Goal: Task Accomplishment & Management: Manage account settings

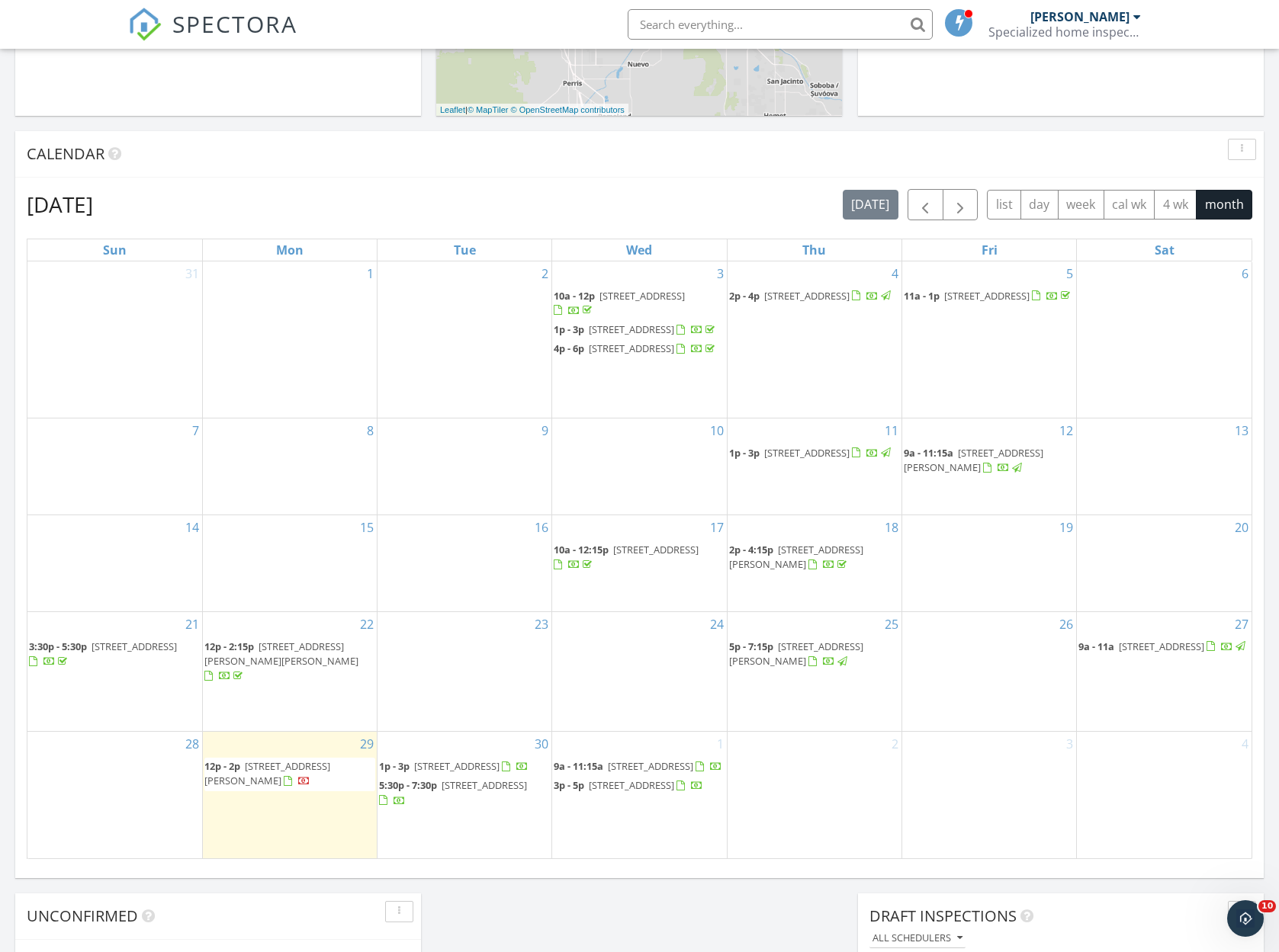
scroll to position [684, 0]
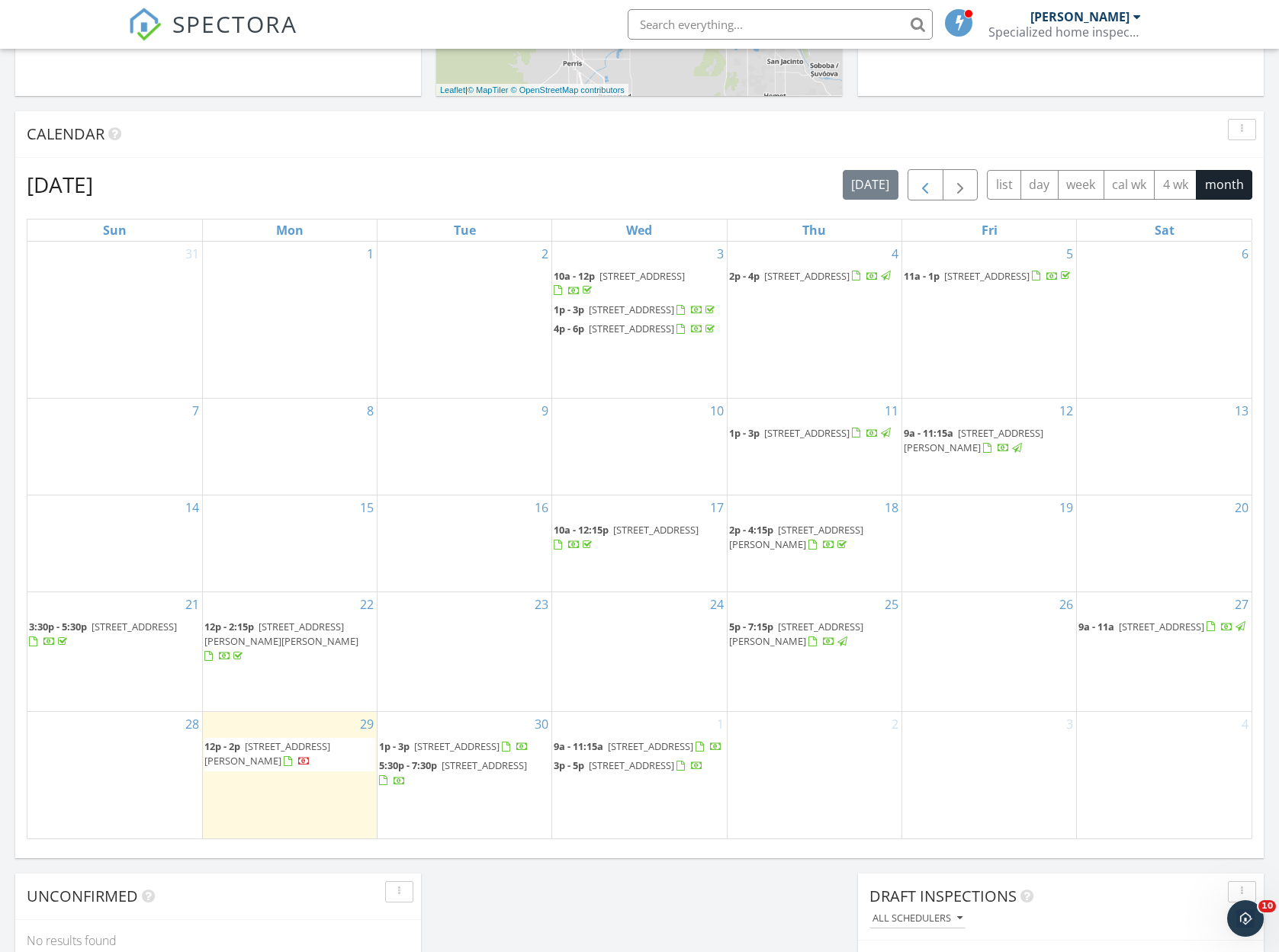
click at [929, 183] on span "button" at bounding box center [924, 185] width 18 height 18
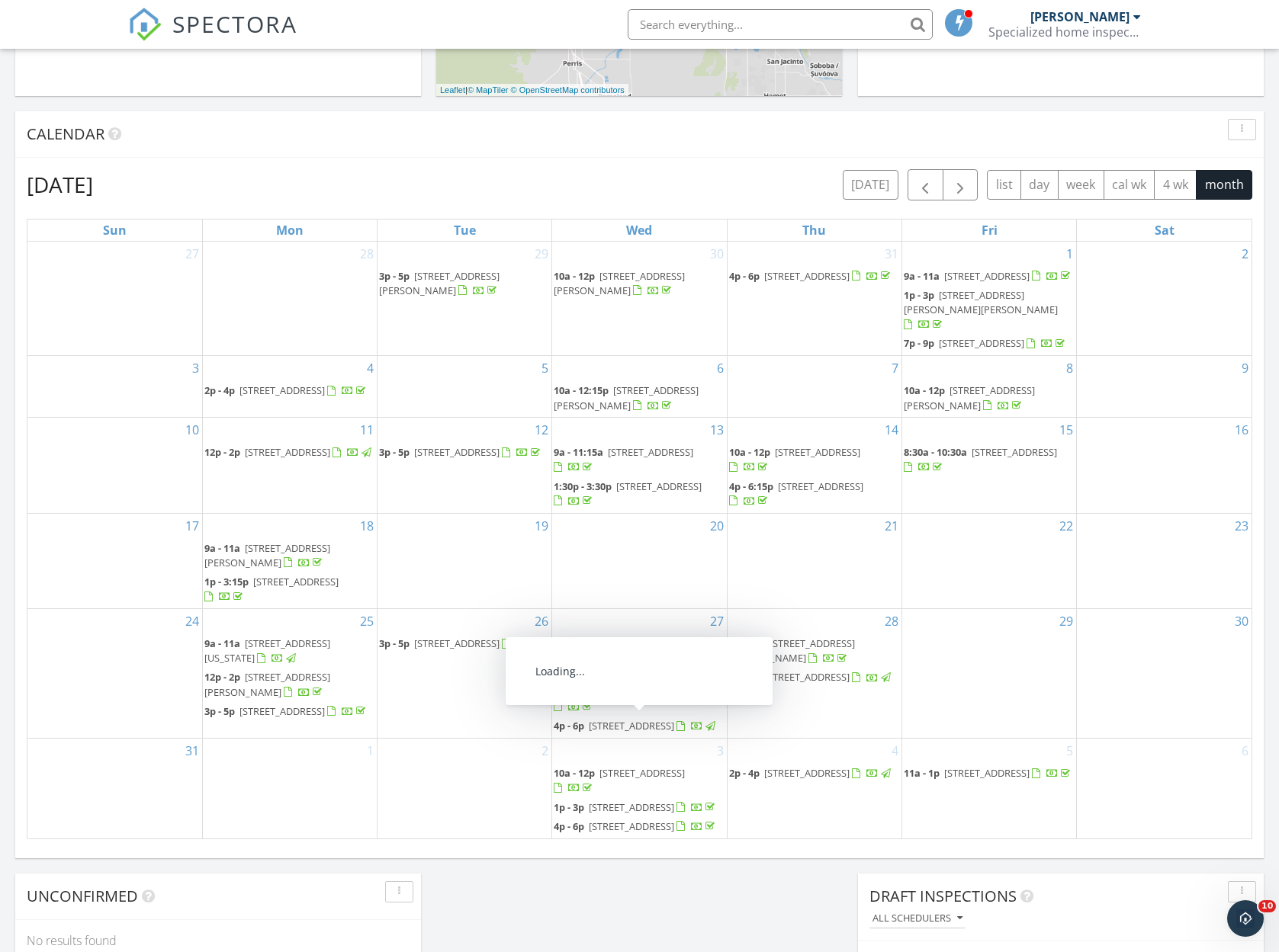
click at [633, 721] on span "1256 Sunburst Dr, Beaumont 92223" at bounding box center [631, 725] width 86 height 14
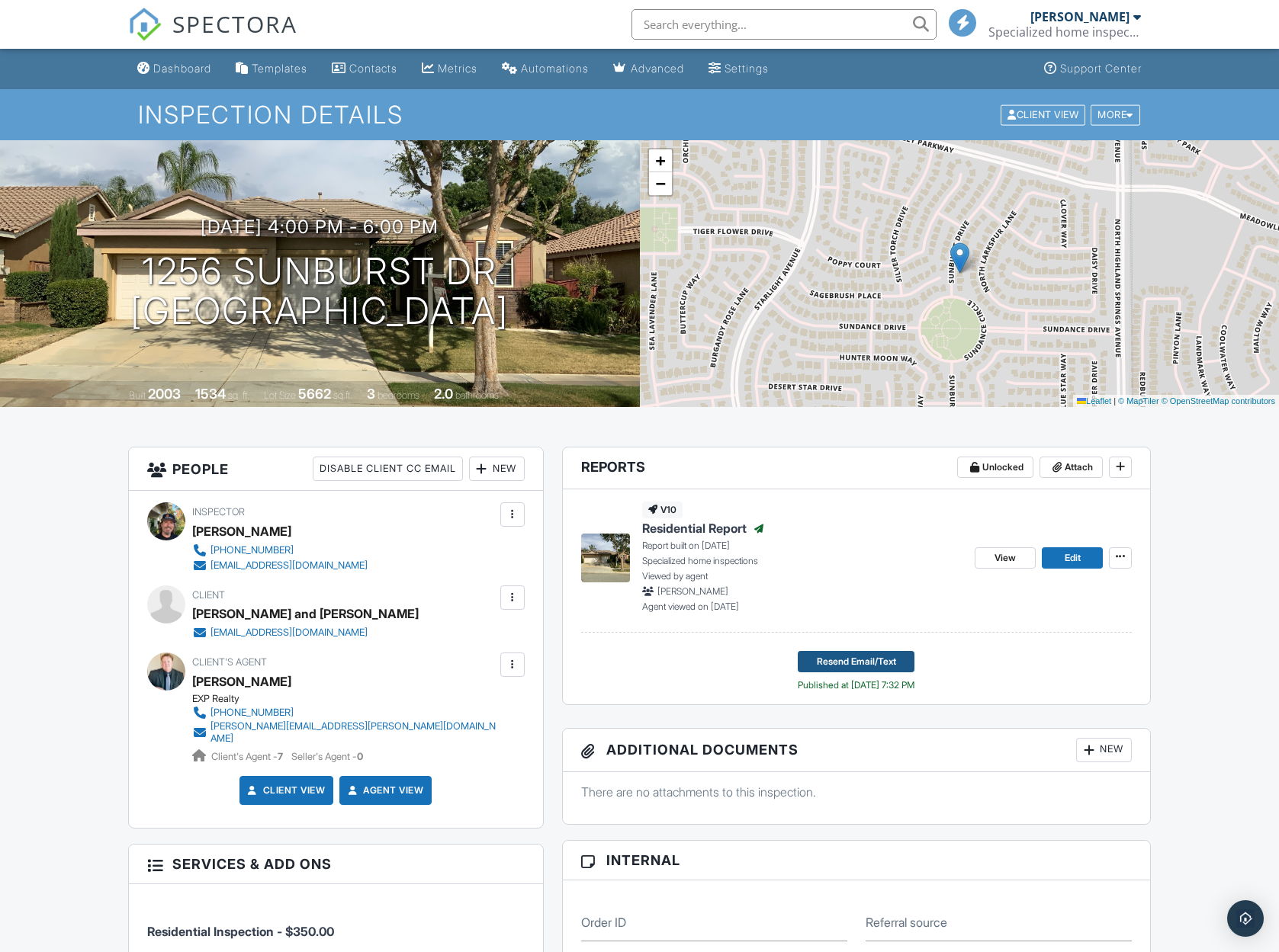
click at [838, 661] on span "Resend Email/Text" at bounding box center [857, 662] width 79 height 15
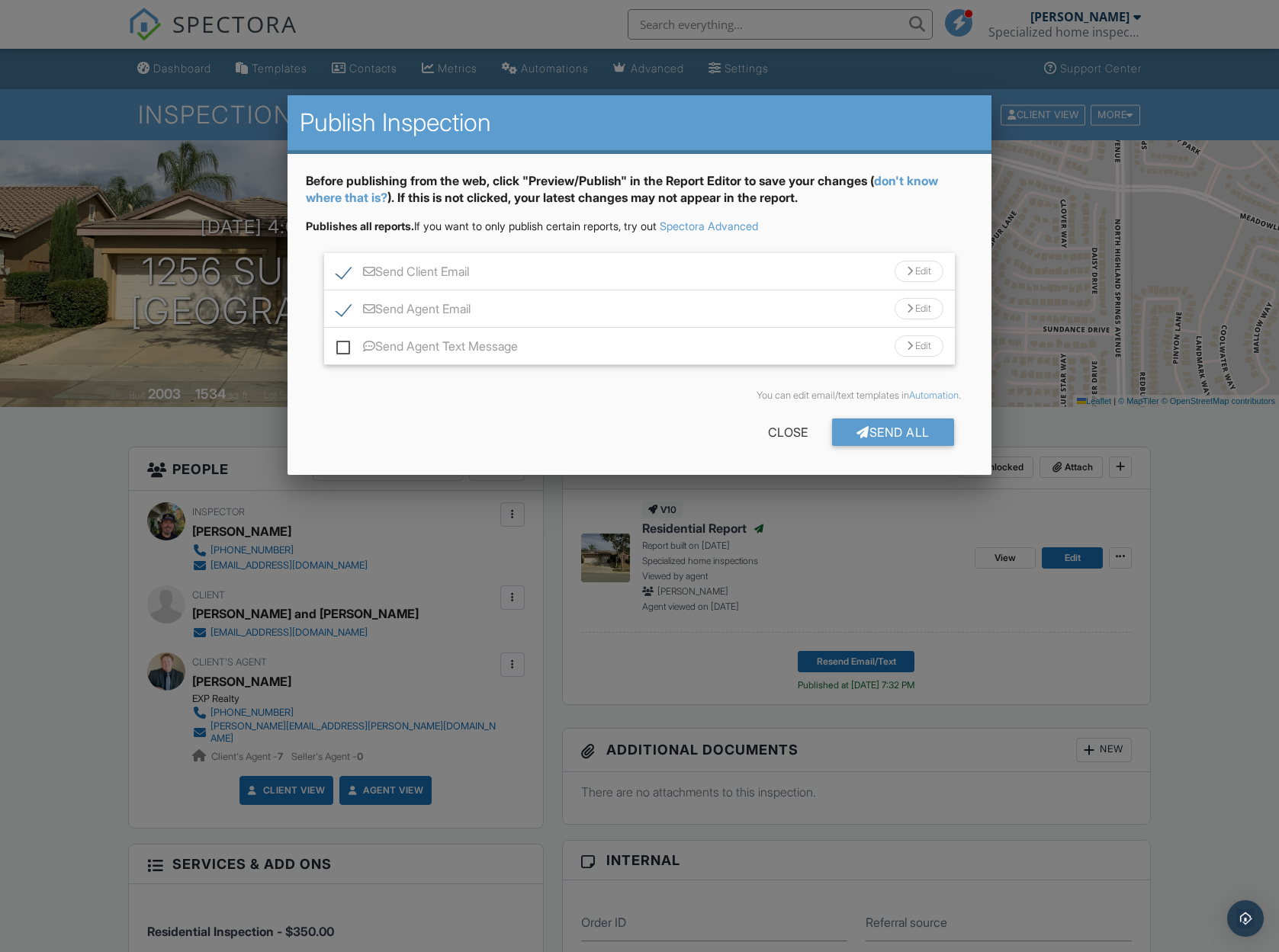
click at [1211, 722] on div at bounding box center [640, 519] width 1279 height 1190
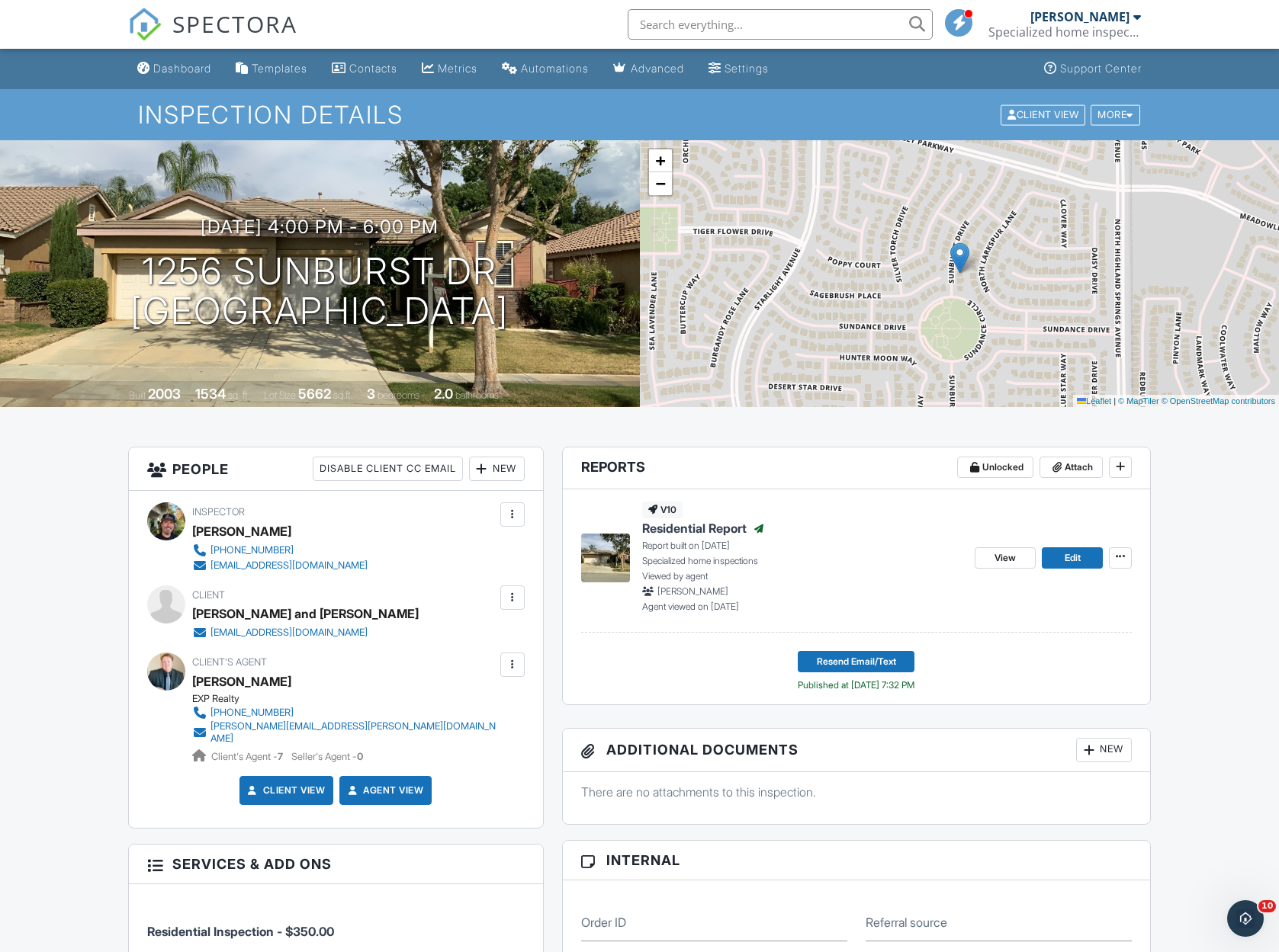
click at [692, 526] on span "Residential Report" at bounding box center [694, 528] width 104 height 16
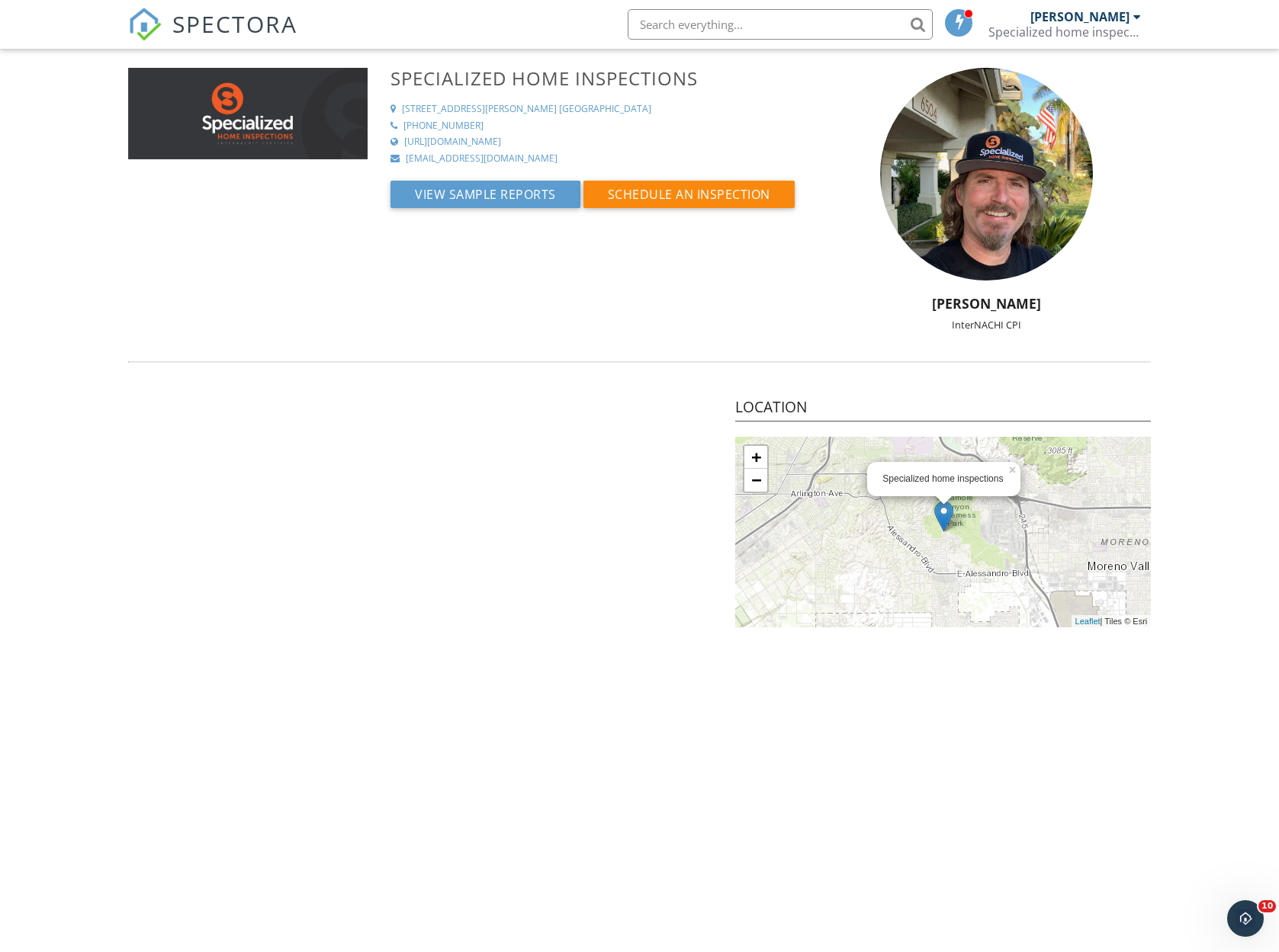
click at [1136, 20] on div at bounding box center [1137, 16] width 8 height 13
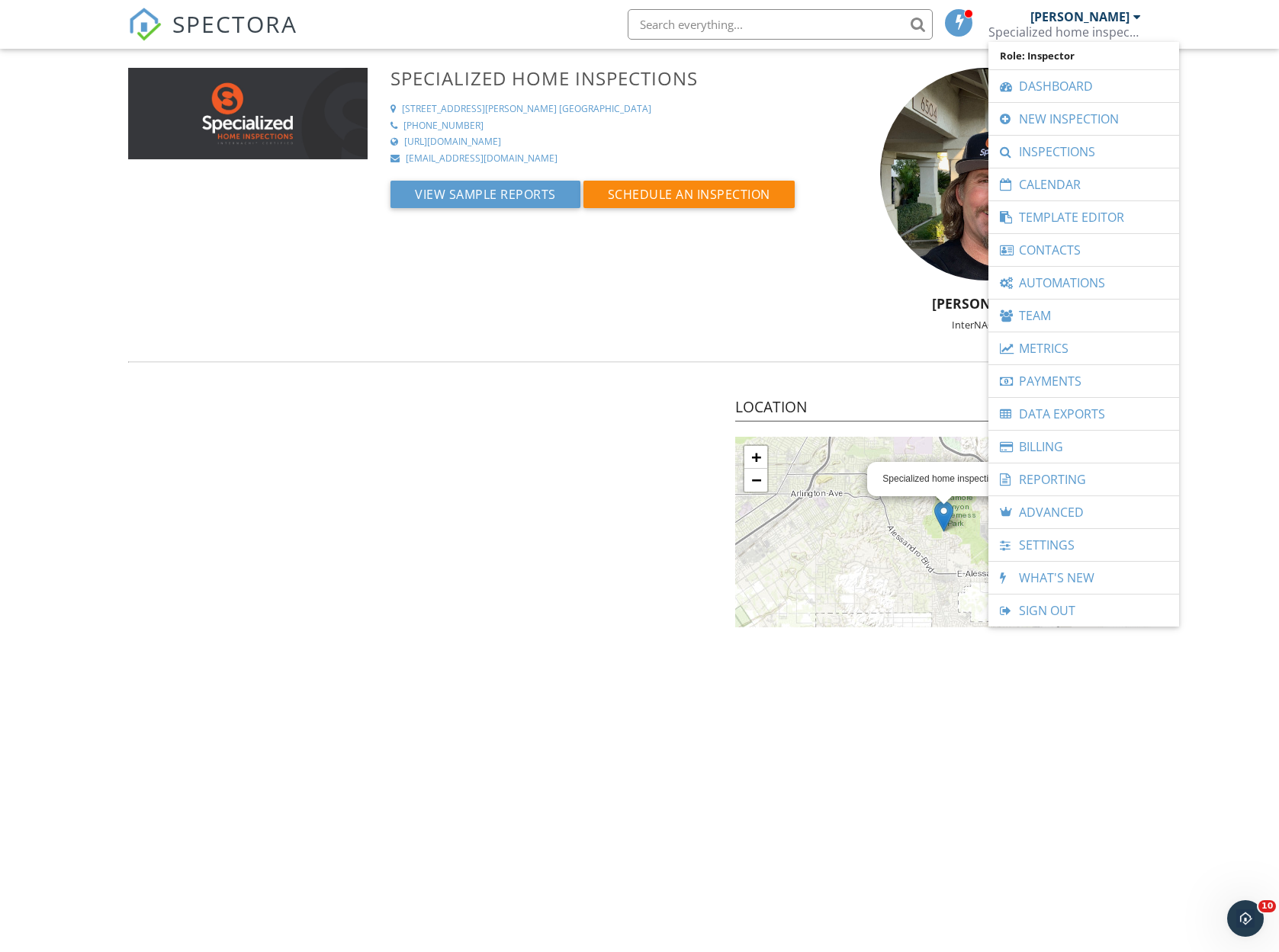
click at [1102, 89] on link "Dashboard" at bounding box center [1083, 86] width 176 height 32
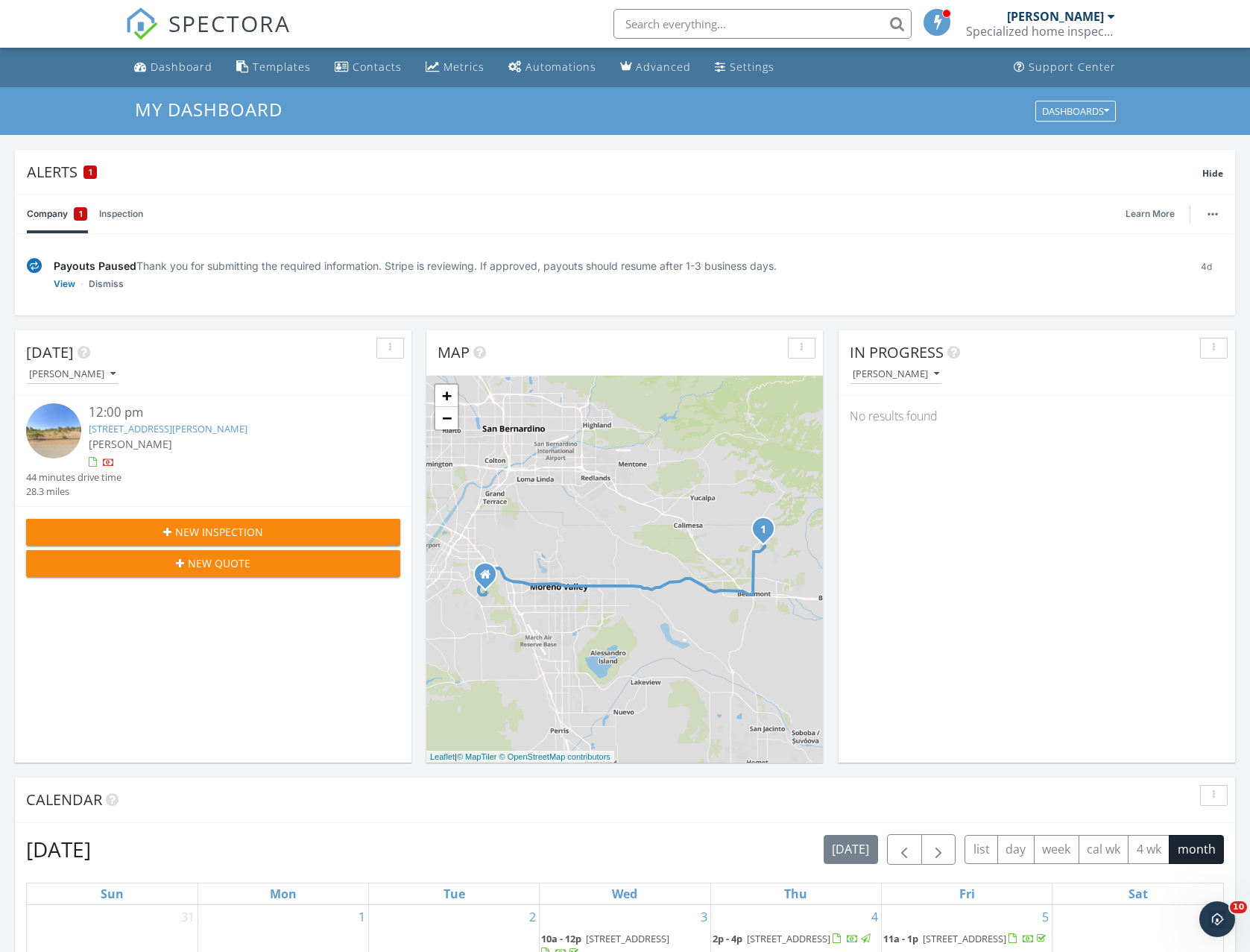
click at [167, 425] on link "9643 Avenida San Timoteo, Cherry Valley, CA 92223" at bounding box center [168, 428] width 158 height 13
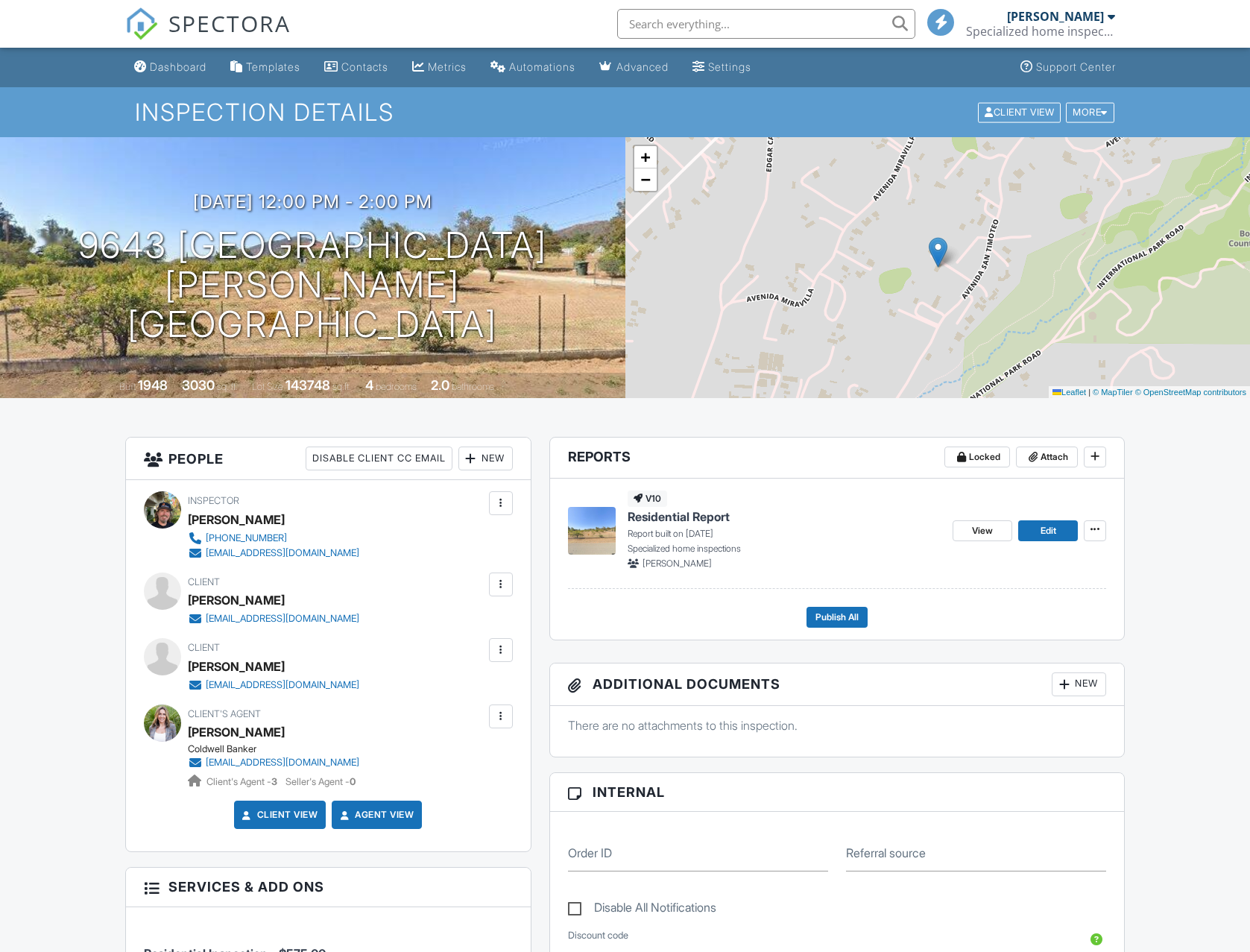
click at [666, 515] on span "Residential Report" at bounding box center [679, 516] width 102 height 16
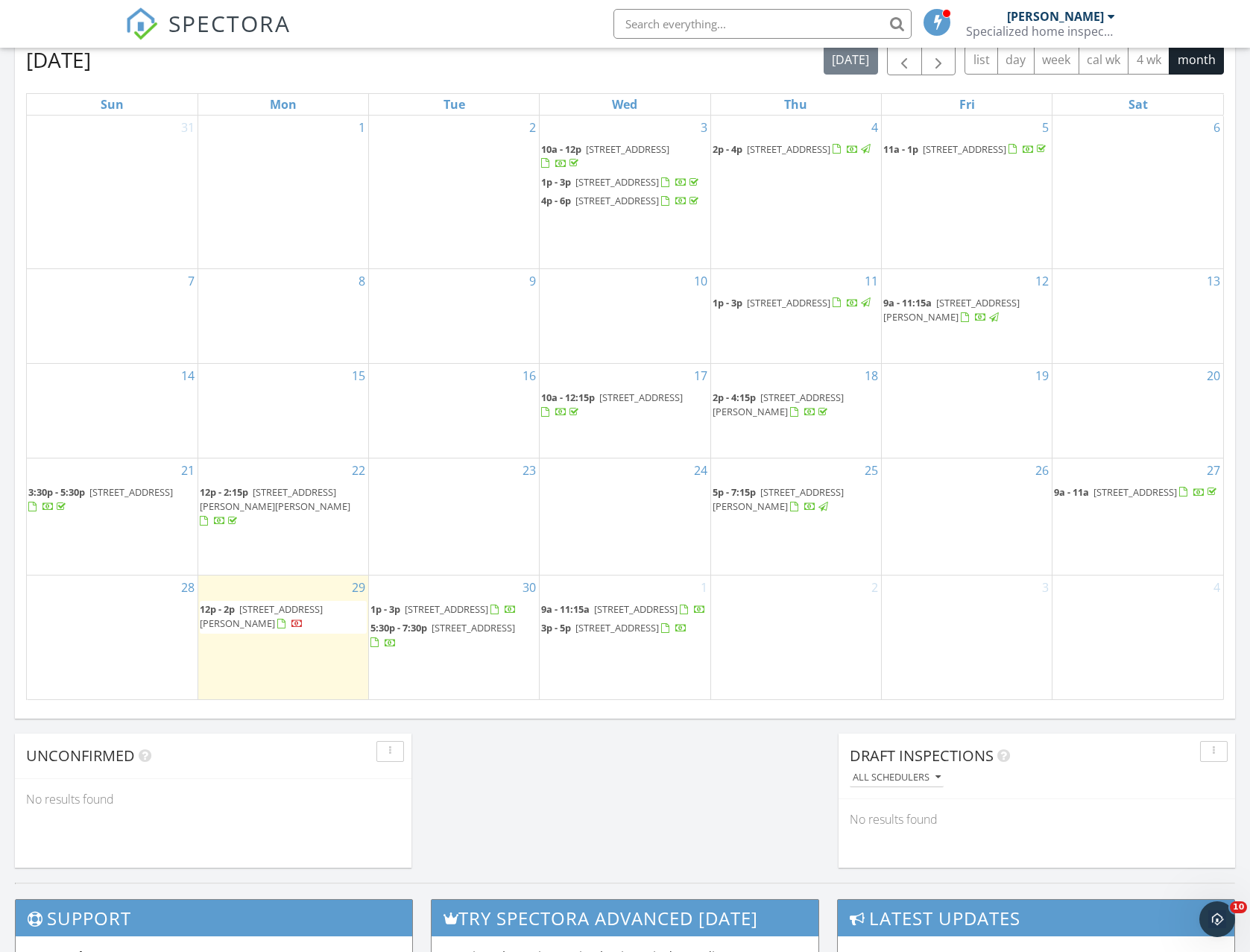
scroll to position [792, 0]
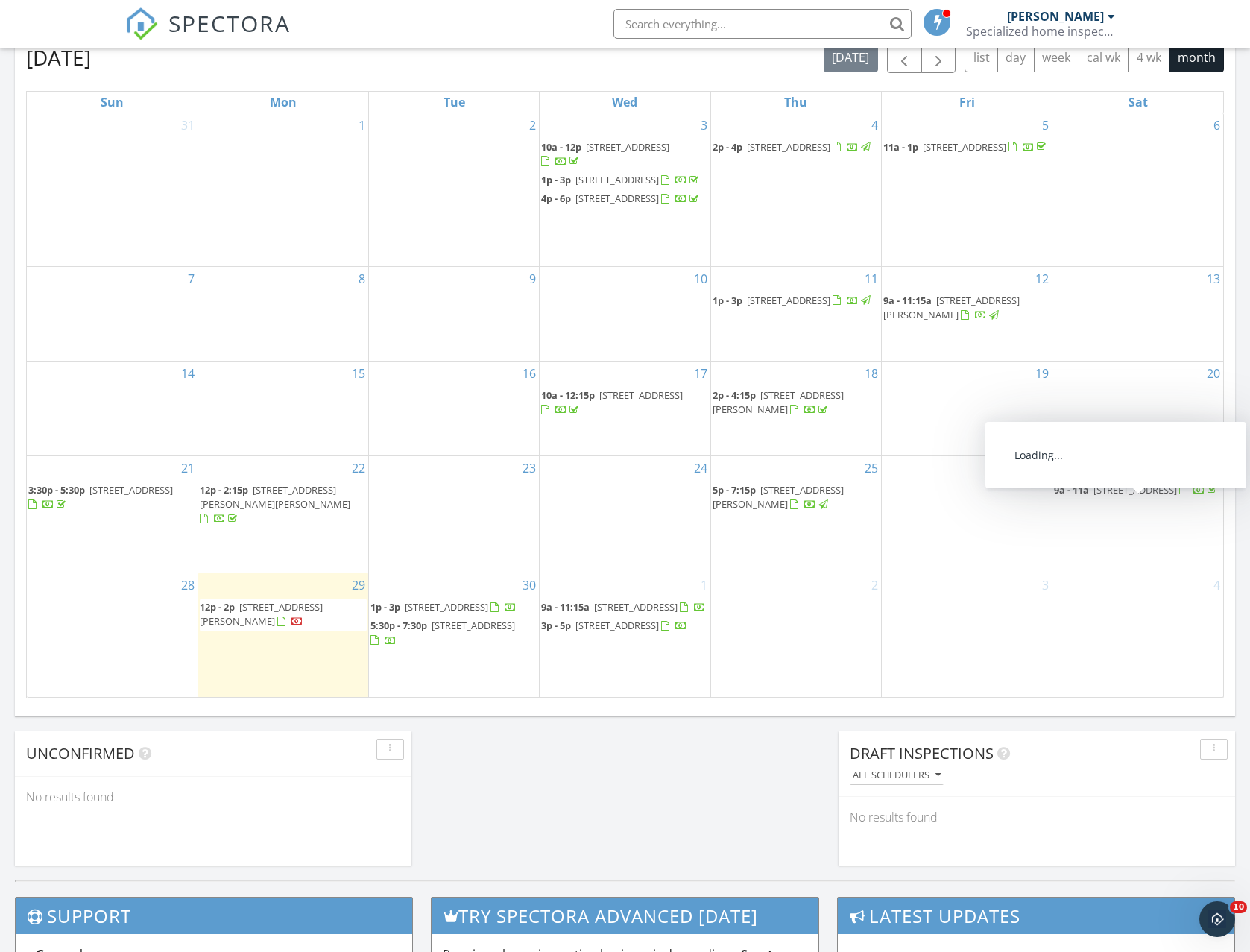
click at [1105, 496] on span "[STREET_ADDRESS]" at bounding box center [1135, 489] width 84 height 13
click at [1105, 511] on div at bounding box center [625, 476] width 1250 height 952
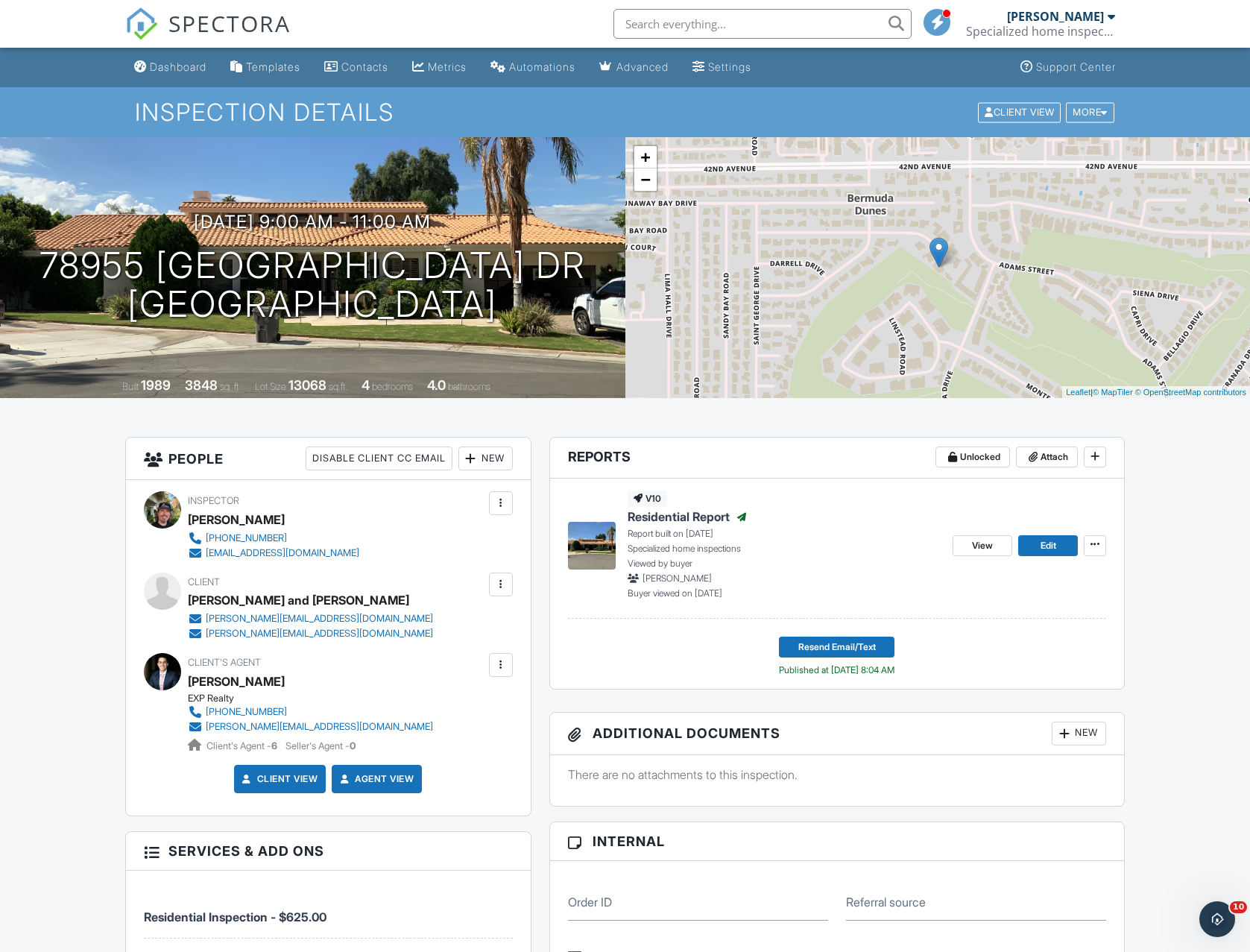
click at [680, 517] on span "Residential Report" at bounding box center [679, 516] width 102 height 16
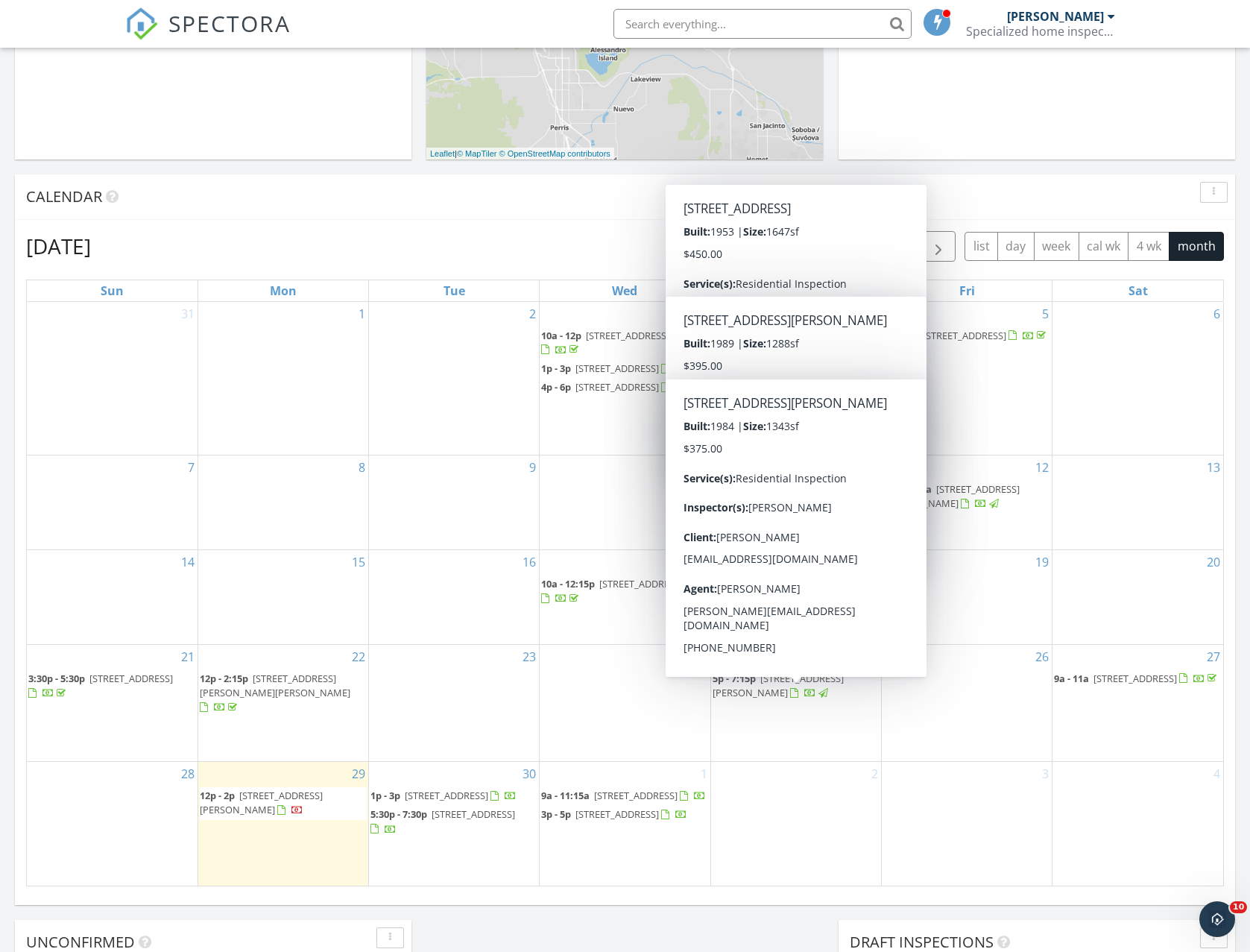
scroll to position [603, 1]
click at [774, 696] on span "13724 Sunray Ct, Moreno Valley 92553" at bounding box center [778, 683] width 131 height 27
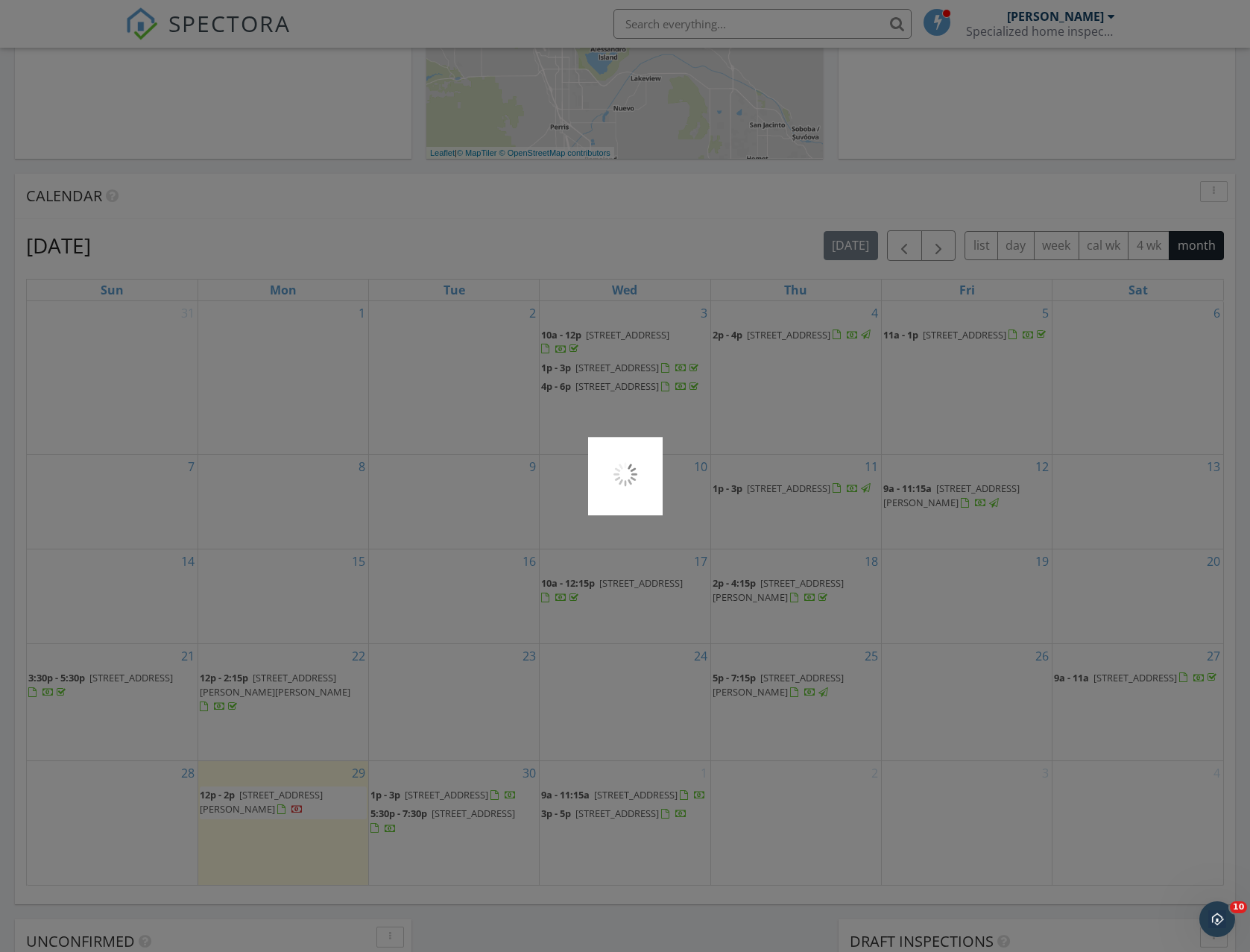
scroll to position [603, 0]
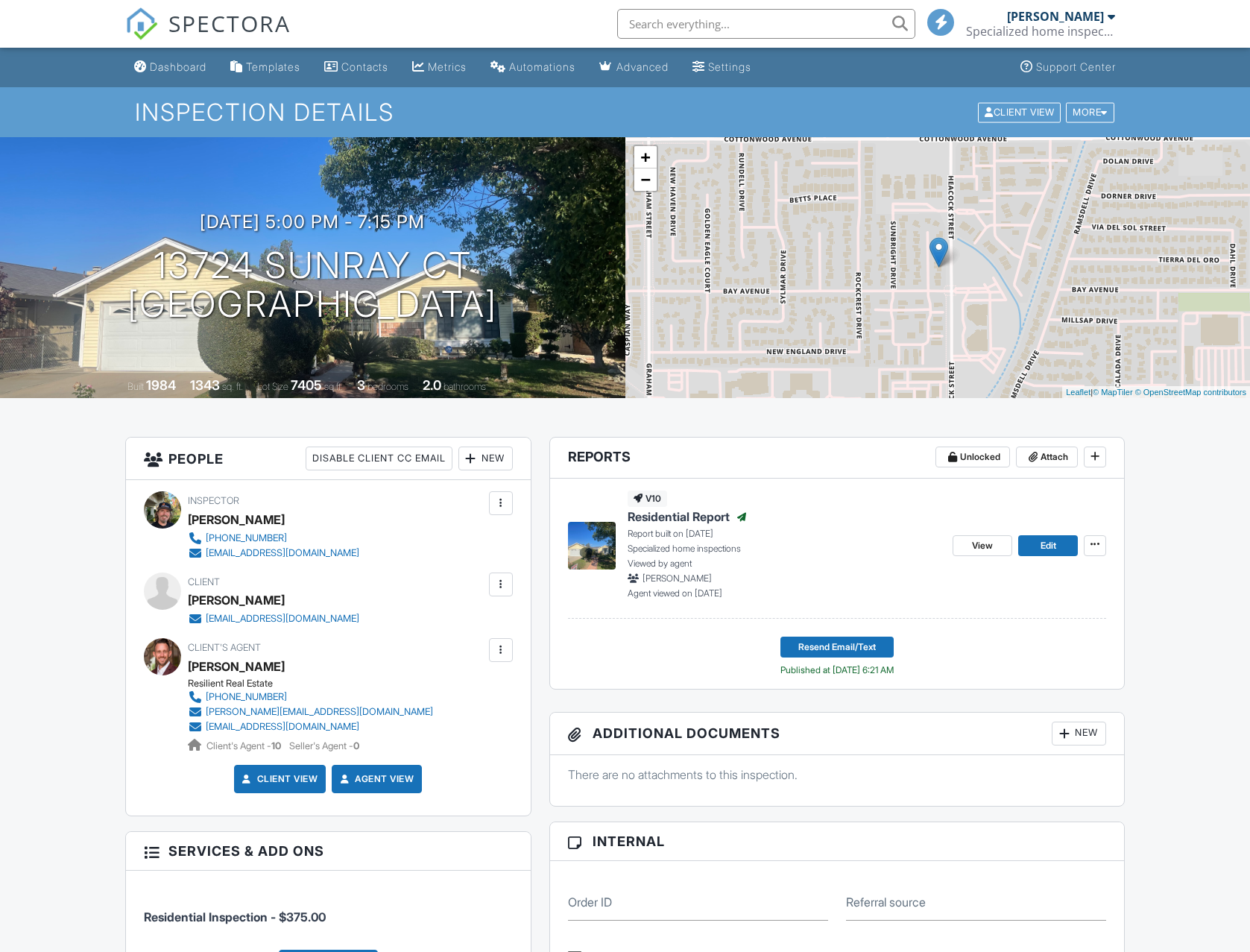
click at [678, 517] on span "Residential Report" at bounding box center [679, 516] width 102 height 16
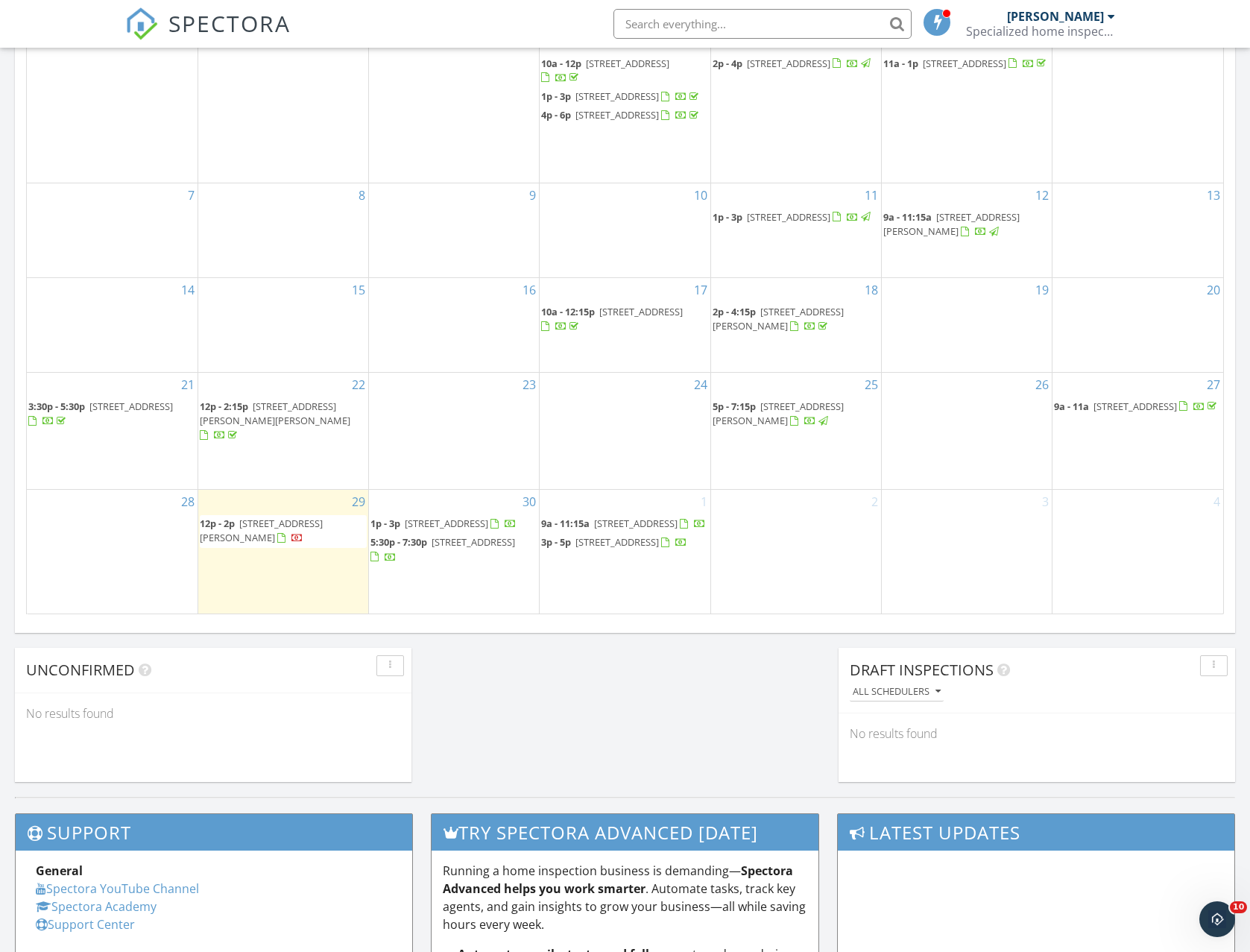
scroll to position [891, 0]
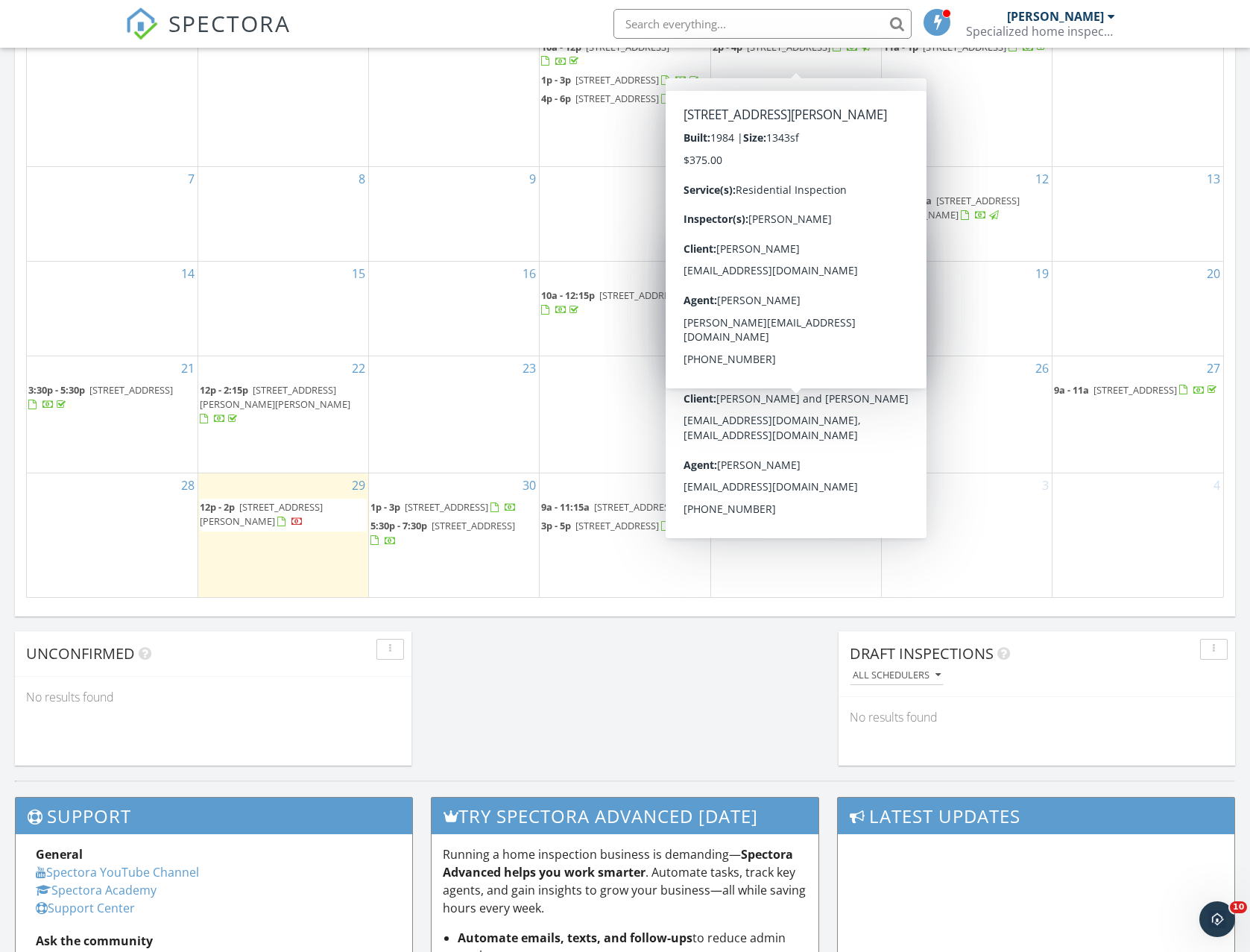
click at [528, 683] on div "Today Joshua Meehan 12:00 pm 9643 Avenida San Timoteo, Cherry Valley, CA 92223 …" at bounding box center [625, 102] width 1250 height 1356
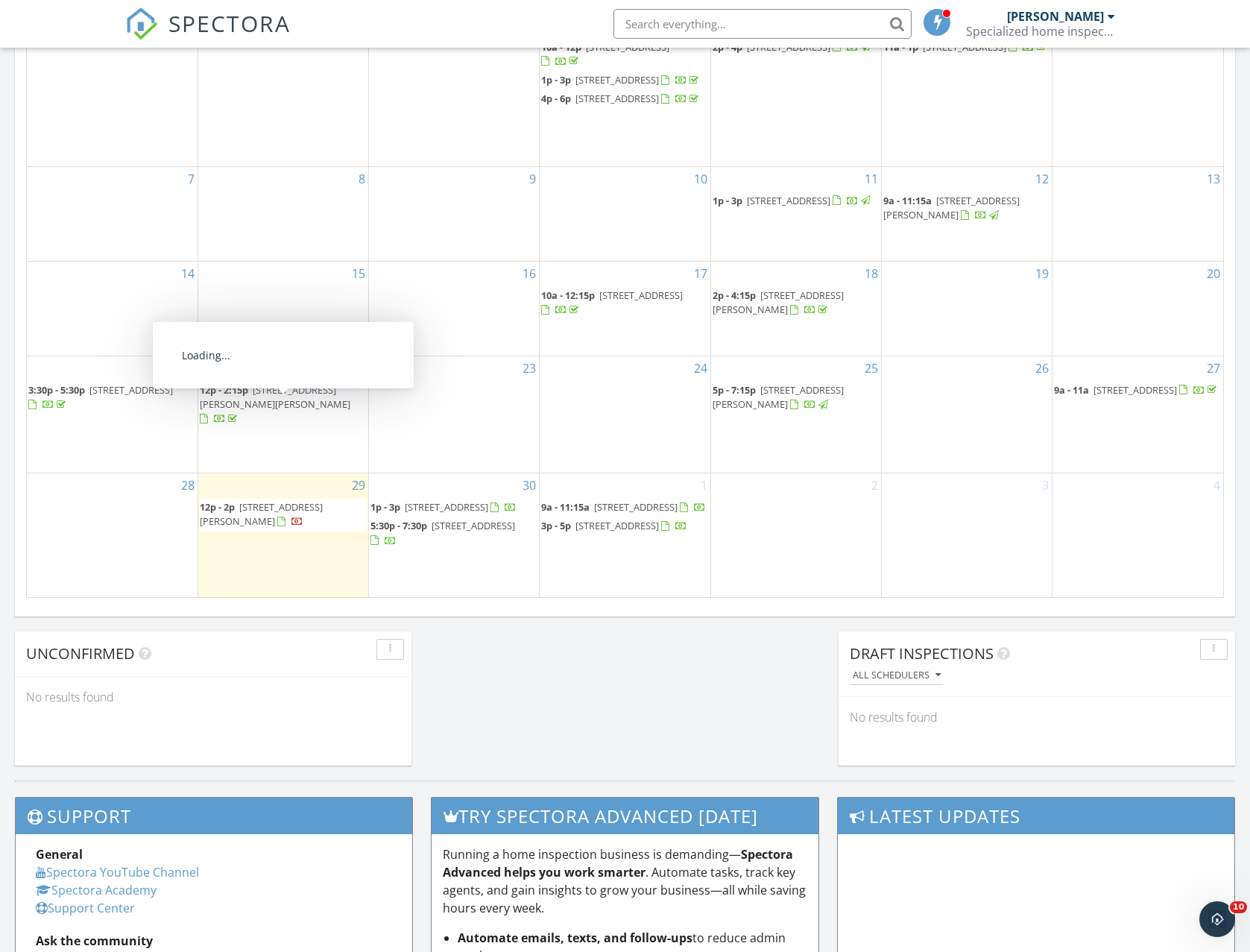
click at [256, 409] on span "14548 Sylvester Dr, Moreno Valley 92553" at bounding box center [275, 396] width 151 height 27
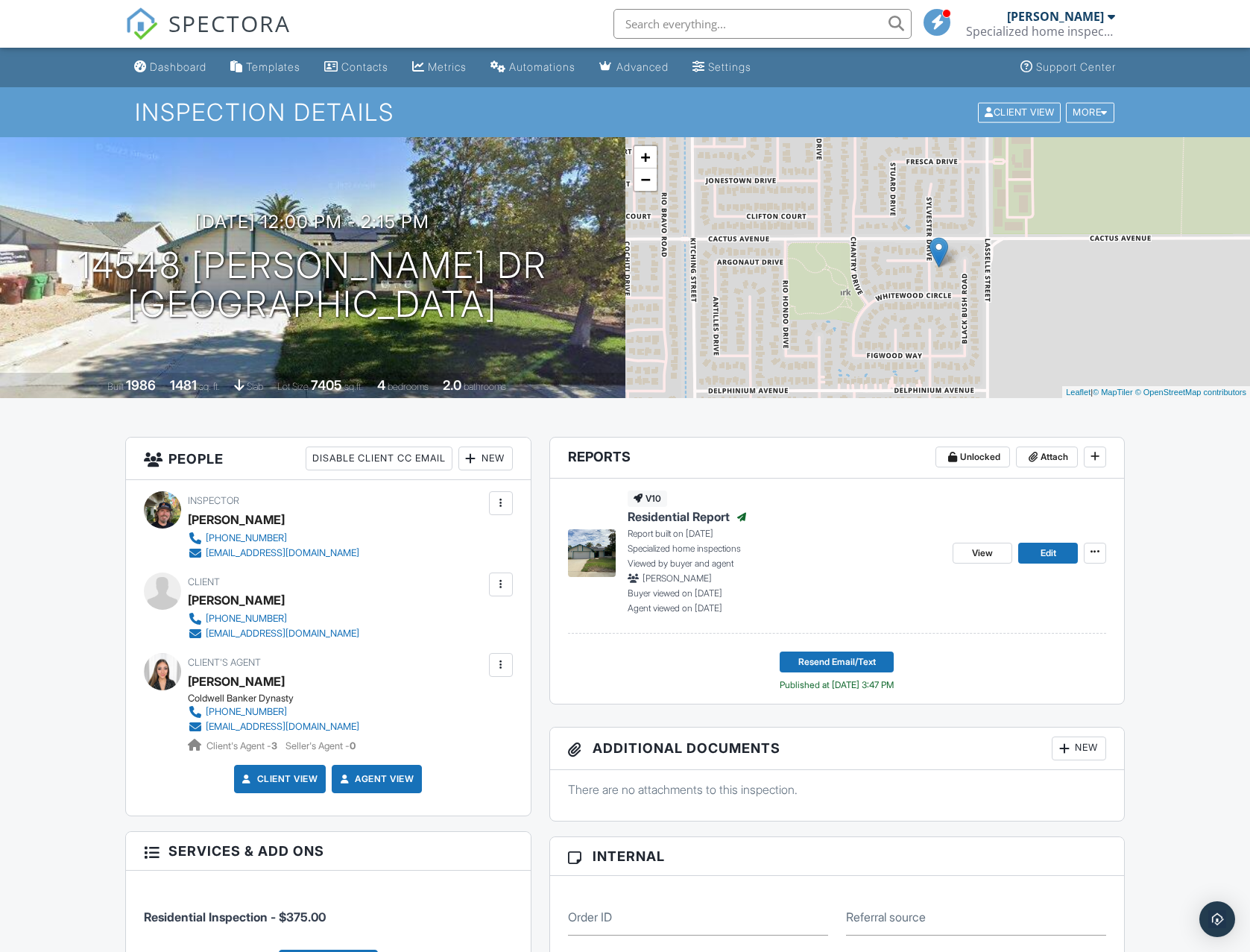
click at [674, 514] on span "Residential Report" at bounding box center [679, 516] width 102 height 16
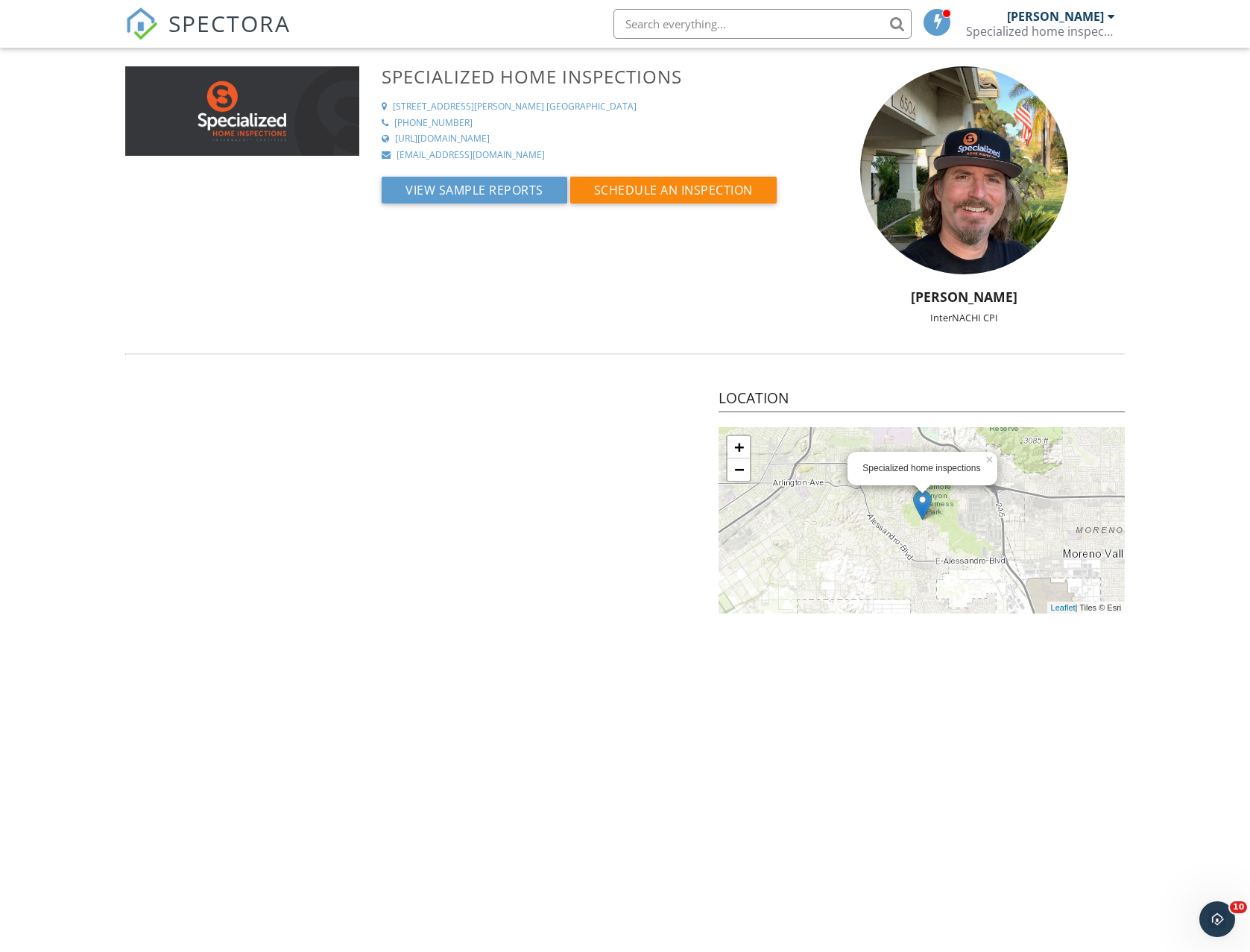
click at [1110, 16] on div at bounding box center [1111, 16] width 8 height 12
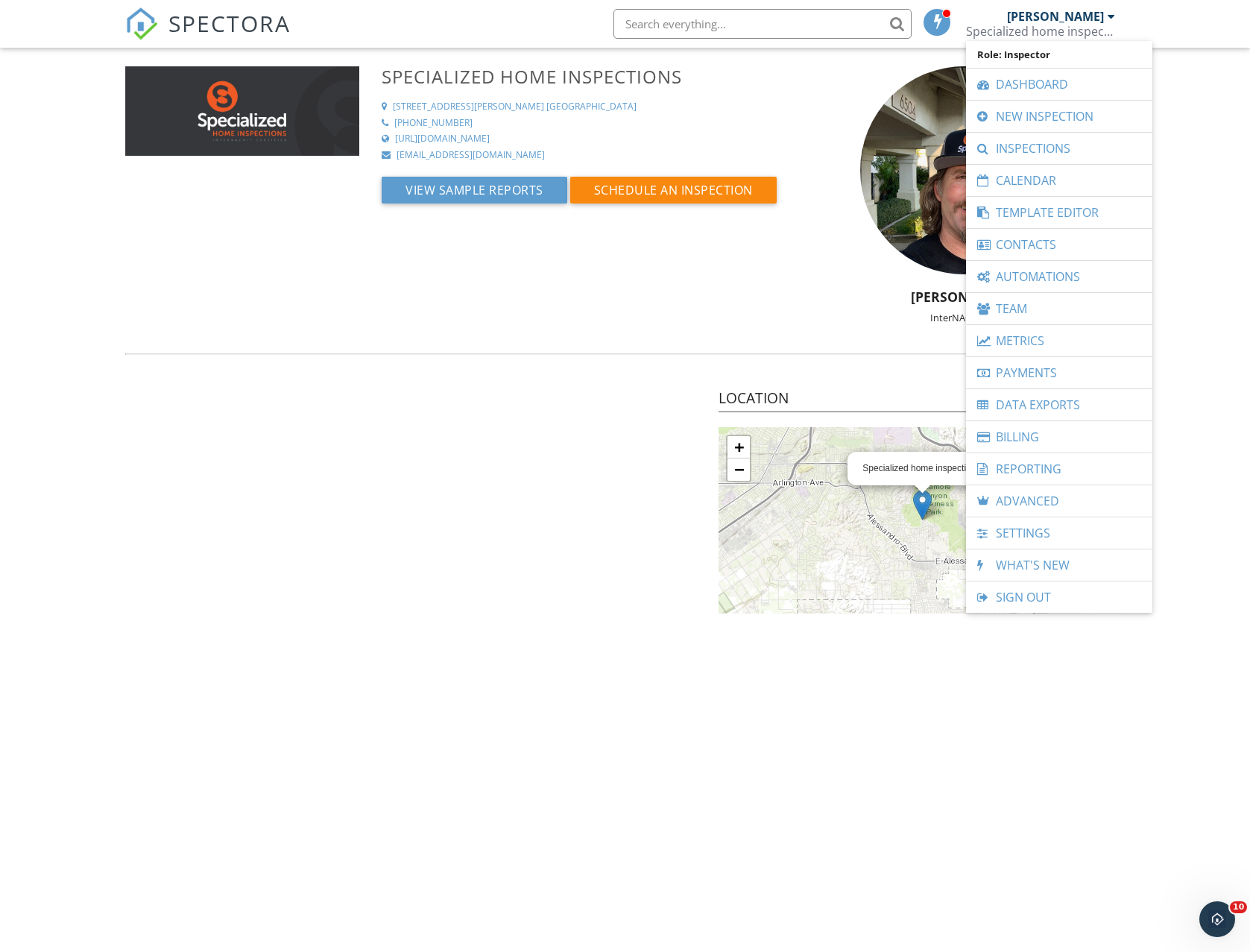
click at [1069, 90] on link "Dashboard" at bounding box center [1059, 84] width 172 height 31
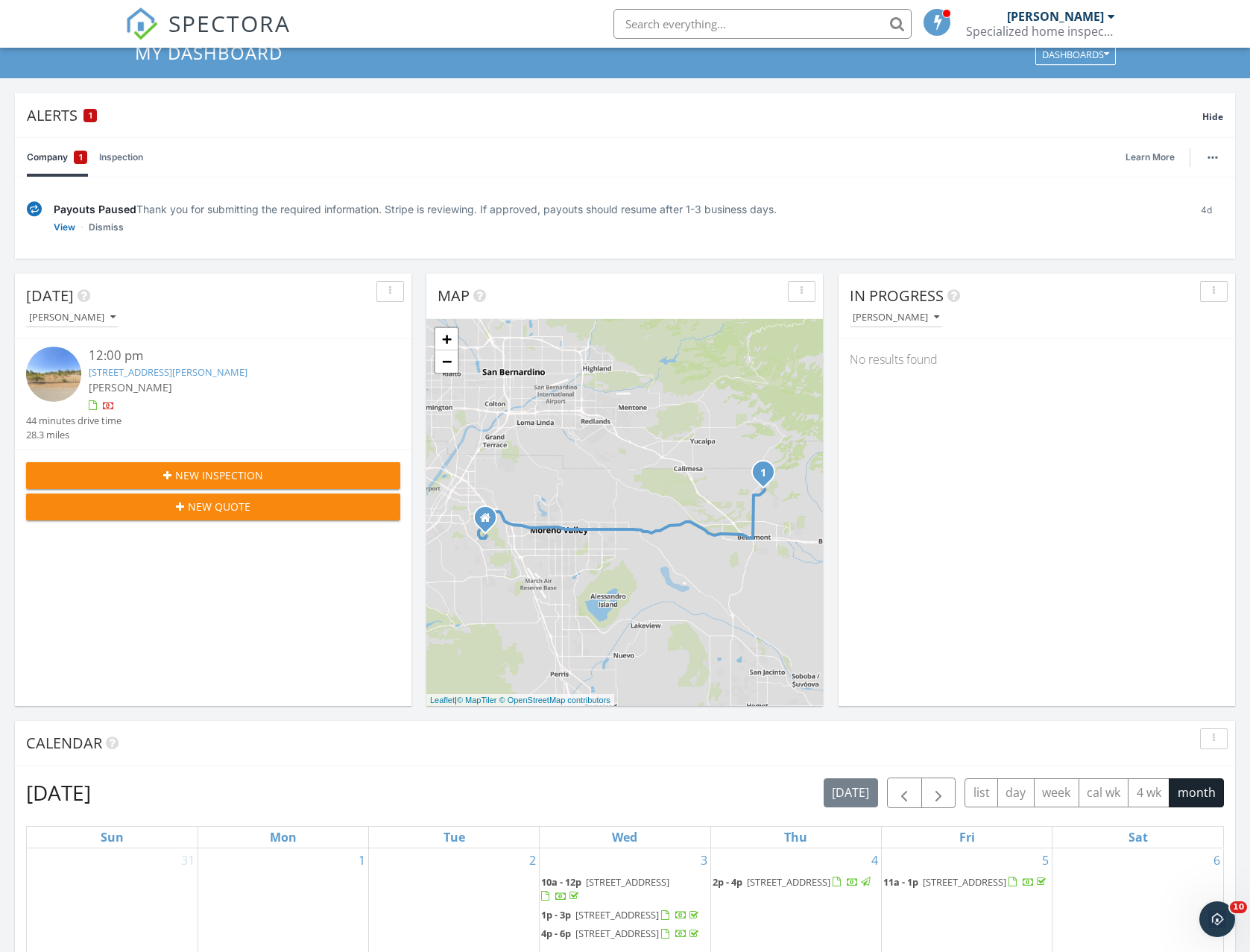
scroll to position [57, 0]
click at [212, 368] on link "9643 Avenida San Timoteo, Cherry Valley, CA 92223" at bounding box center [168, 371] width 158 height 13
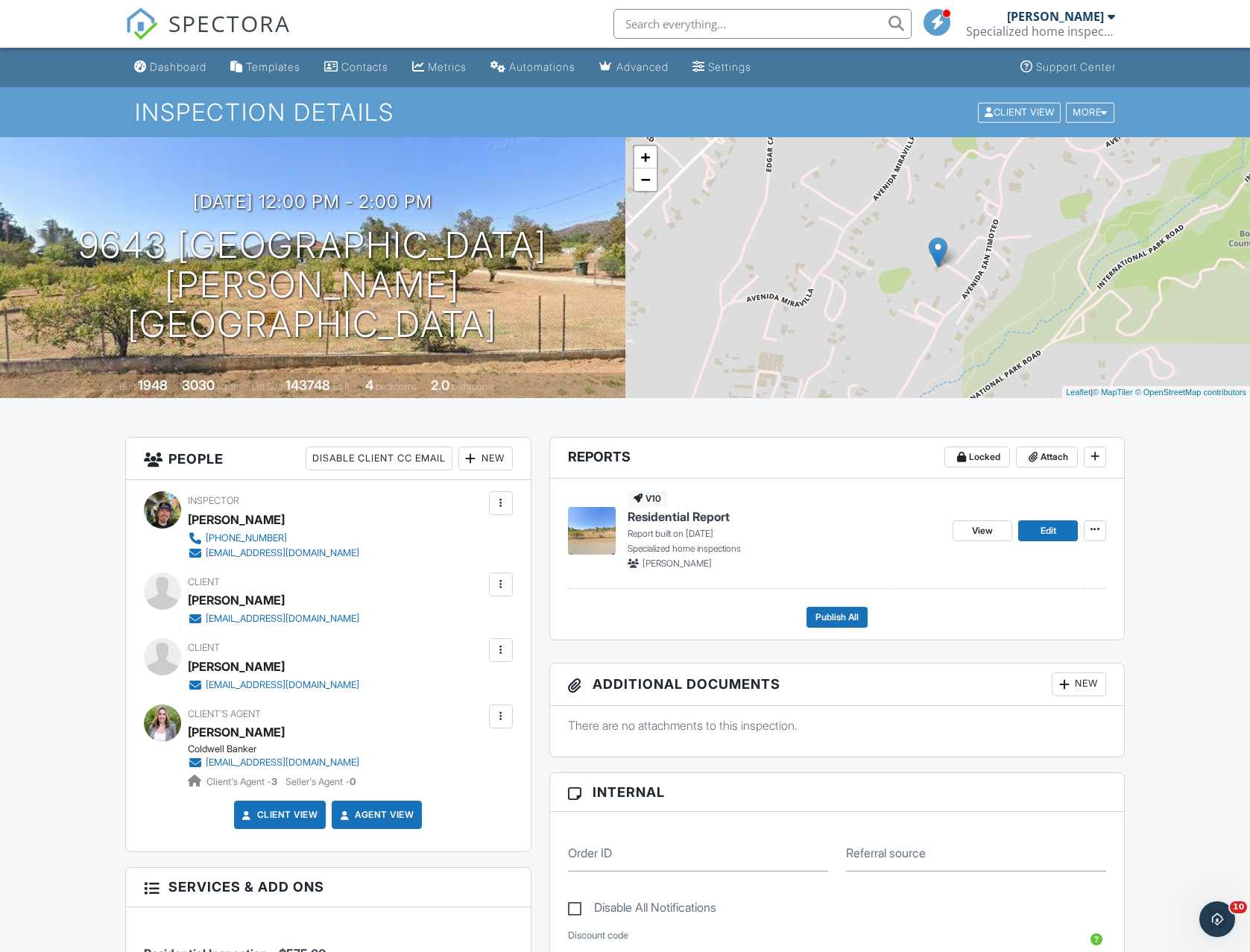
click at [666, 516] on span "Residential Report" at bounding box center [679, 516] width 102 height 16
